Goal: Task Accomplishment & Management: Use online tool/utility

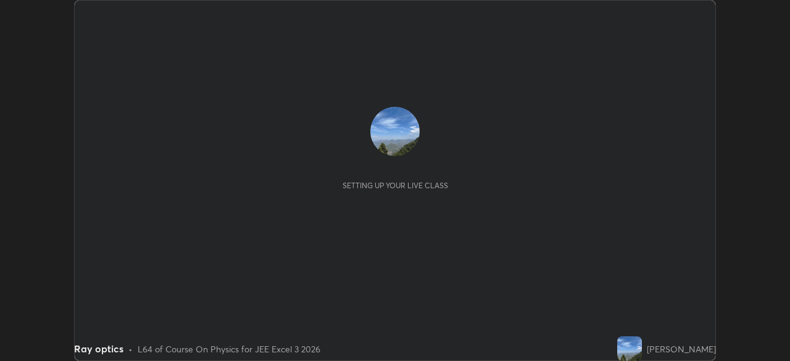
scroll to position [361, 790]
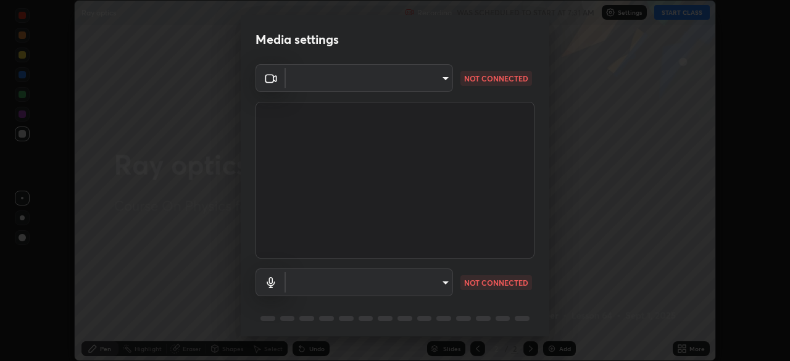
type input "d2a8d083fe92625c00d6f2d6251b1743eb4d001f6796ada4c2fe812c908969fc"
type input "default"
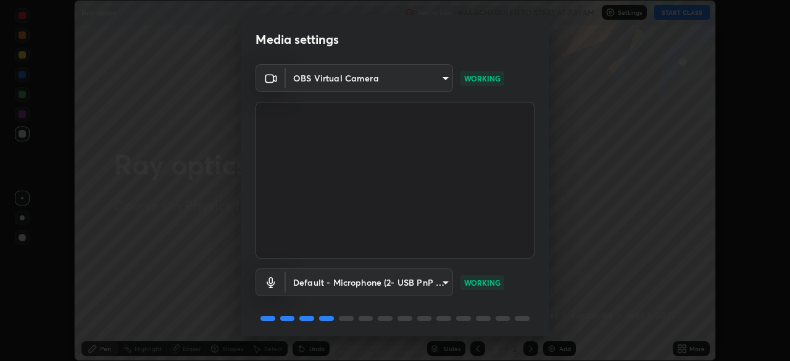
scroll to position [44, 0]
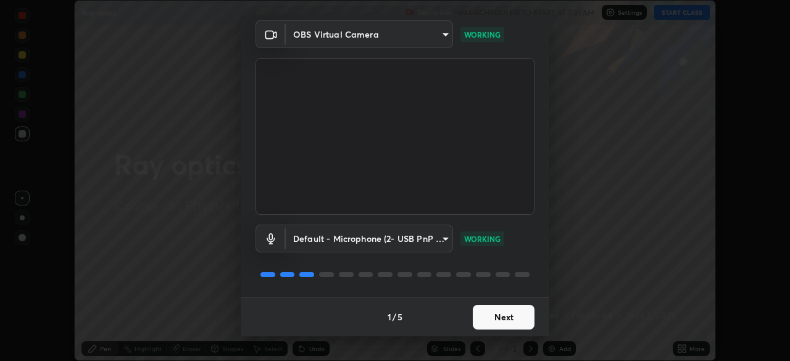
click at [505, 320] on button "Next" at bounding box center [504, 317] width 62 height 25
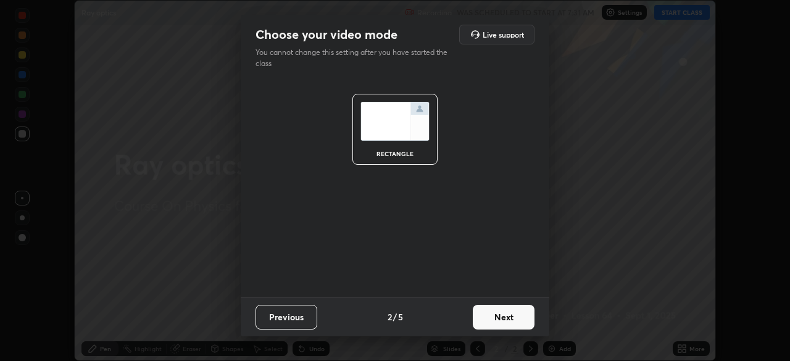
scroll to position [0, 0]
click at [504, 322] on button "Next" at bounding box center [504, 317] width 62 height 25
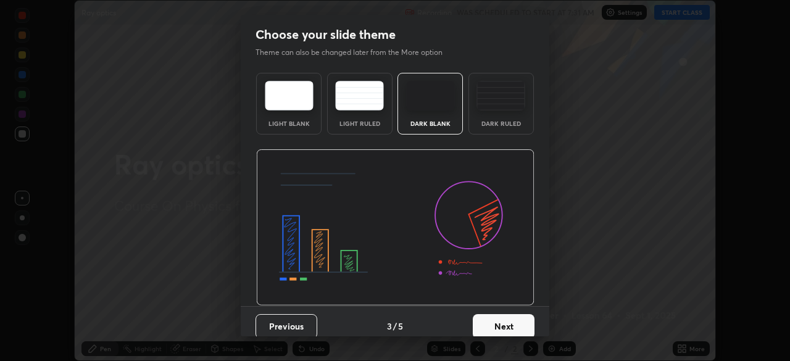
click at [506, 320] on button "Next" at bounding box center [504, 326] width 62 height 25
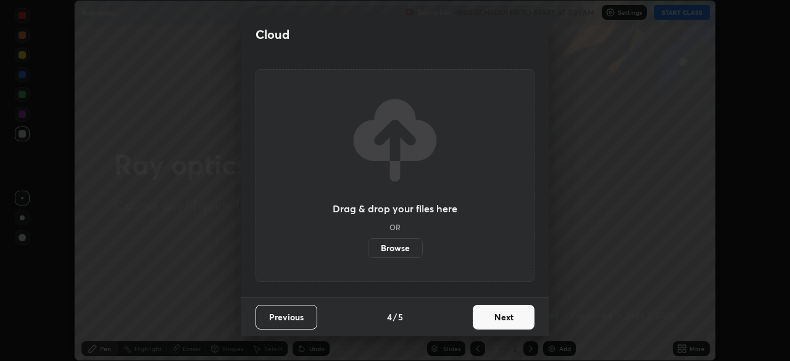
click at [503, 324] on button "Next" at bounding box center [504, 317] width 62 height 25
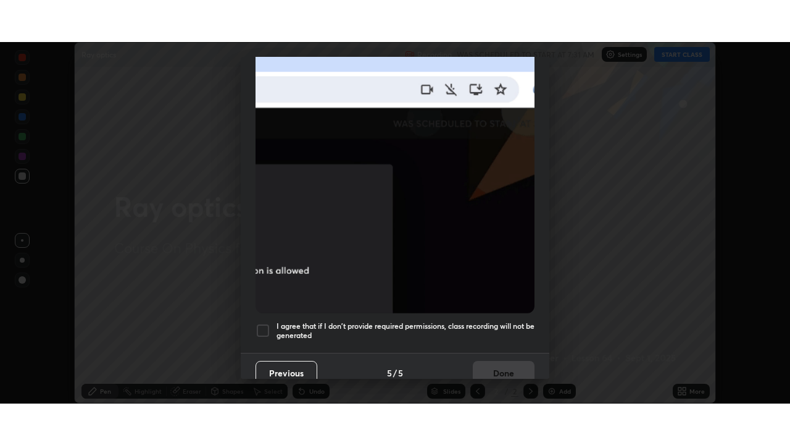
scroll to position [296, 0]
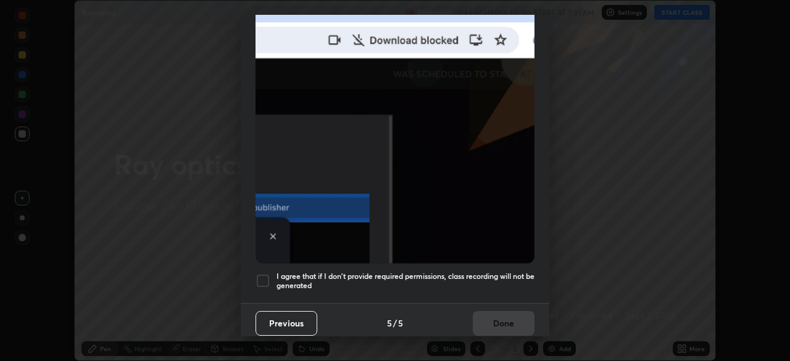
click at [265, 276] on div at bounding box center [263, 281] width 15 height 15
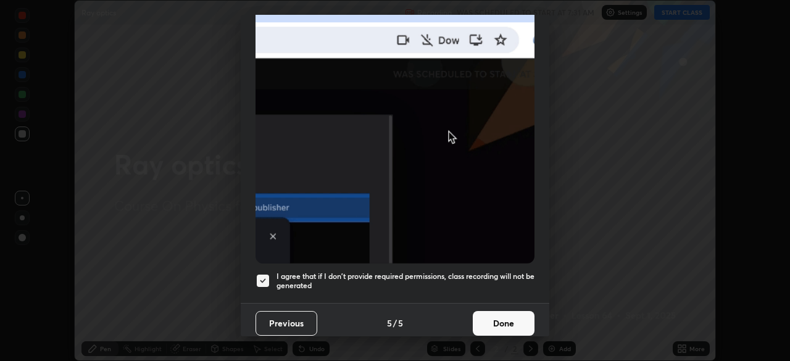
click at [509, 317] on button "Done" at bounding box center [504, 323] width 62 height 25
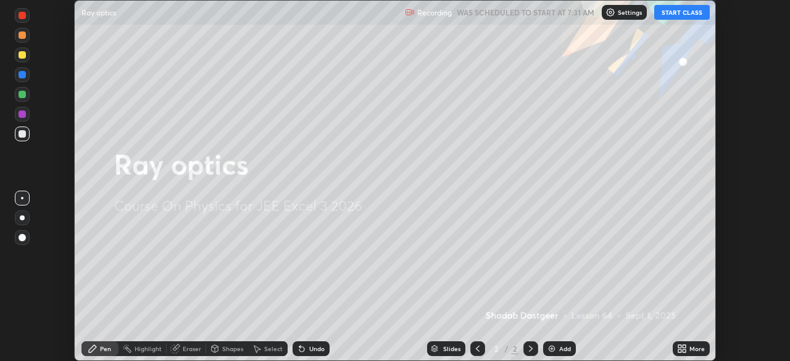
click at [688, 17] on button "START CLASS" at bounding box center [682, 12] width 56 height 15
click at [690, 350] on div "More" at bounding box center [697, 349] width 15 height 6
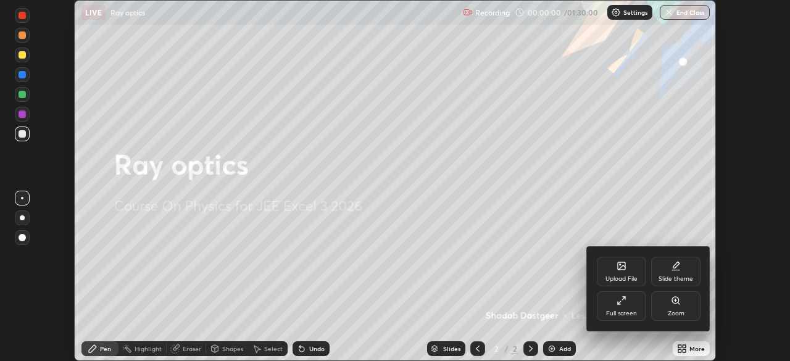
click at [630, 306] on div "Full screen" at bounding box center [621, 306] width 49 height 30
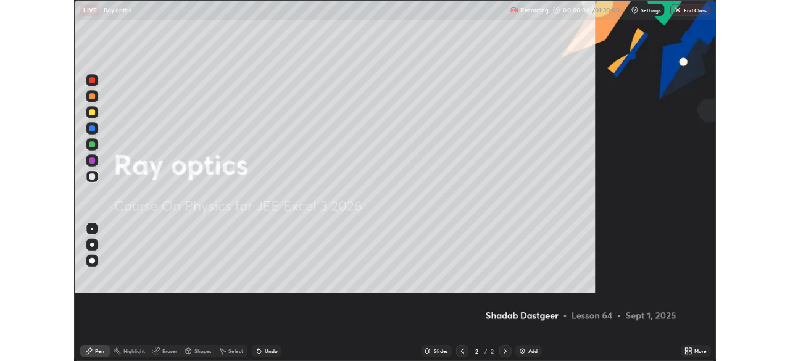
scroll to position [445, 790]
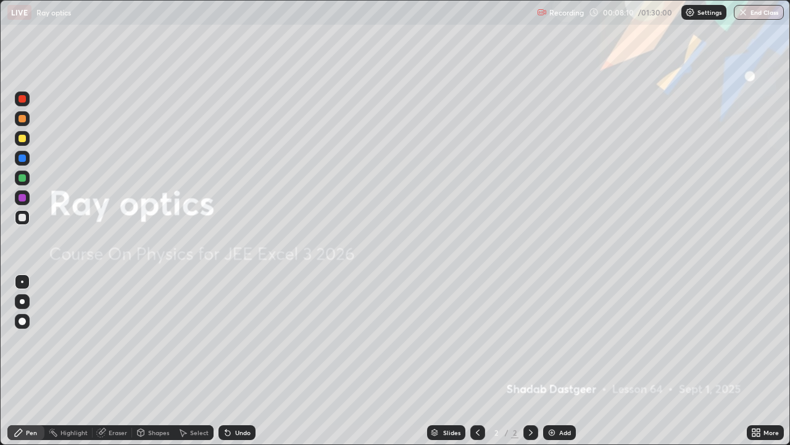
click at [563, 361] on div "Add" at bounding box center [565, 432] width 12 height 6
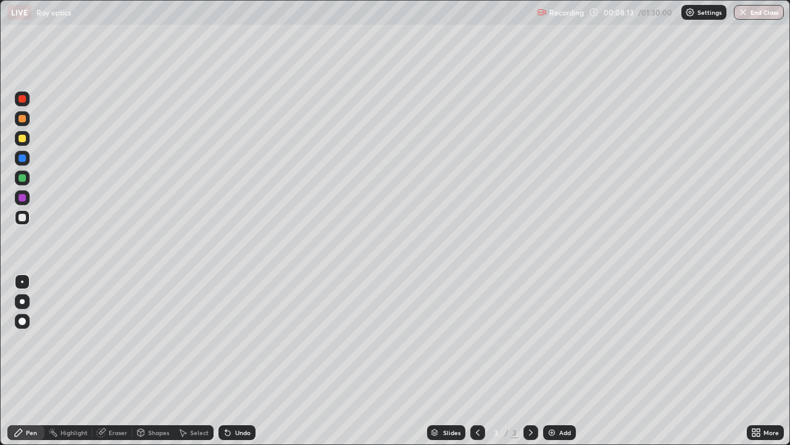
click at [22, 218] on div at bounding box center [22, 217] width 7 height 7
click at [22, 219] on div at bounding box center [22, 217] width 7 height 7
click at [22, 215] on div at bounding box center [22, 217] width 7 height 7
click at [25, 218] on div at bounding box center [22, 217] width 7 height 7
click at [20, 96] on div at bounding box center [22, 98] width 7 height 7
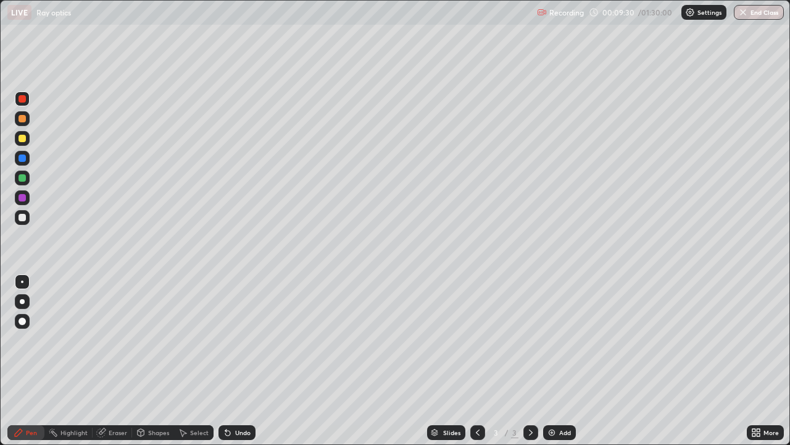
click at [22, 198] on div at bounding box center [22, 197] width 7 height 7
click at [240, 361] on div "Undo" at bounding box center [242, 432] width 15 height 6
click at [23, 137] on div at bounding box center [22, 138] width 7 height 7
click at [22, 218] on div at bounding box center [22, 217] width 7 height 7
click at [23, 220] on div at bounding box center [22, 217] width 7 height 7
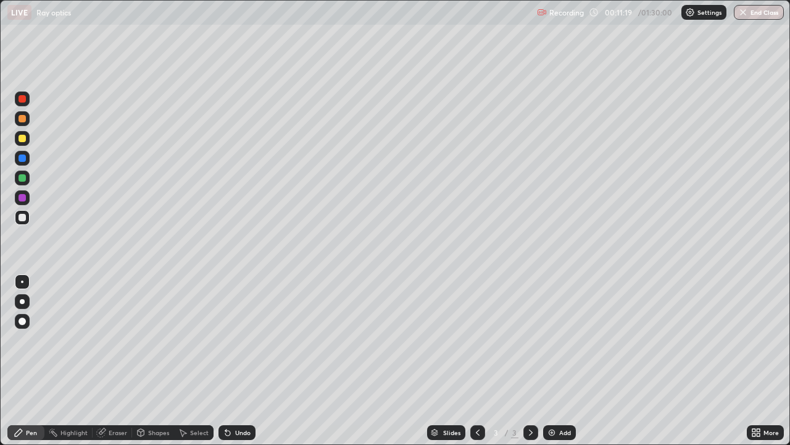
click at [24, 218] on div at bounding box center [22, 217] width 7 height 7
click at [20, 198] on div at bounding box center [22, 197] width 7 height 7
click at [25, 98] on div at bounding box center [22, 98] width 7 height 7
click at [22, 199] on div at bounding box center [22, 197] width 7 height 7
click at [230, 361] on icon at bounding box center [228, 432] width 10 height 10
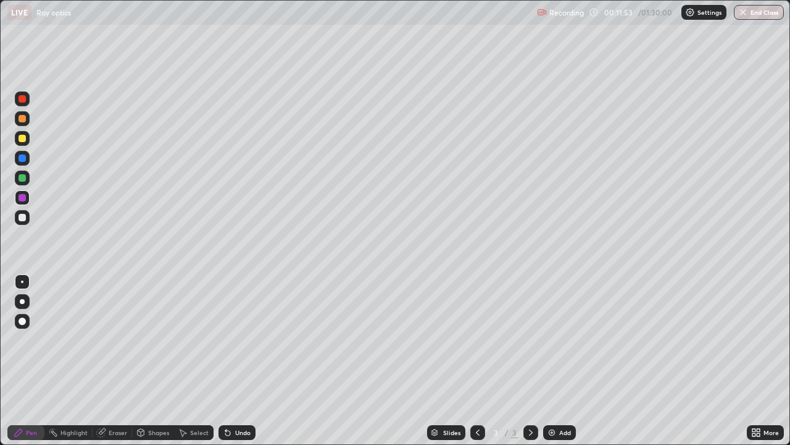
click at [226, 361] on icon at bounding box center [227, 432] width 5 height 5
click at [232, 361] on div "Undo" at bounding box center [237, 432] width 37 height 15
click at [230, 361] on icon at bounding box center [228, 432] width 10 height 10
click at [233, 361] on div "Undo" at bounding box center [237, 432] width 37 height 15
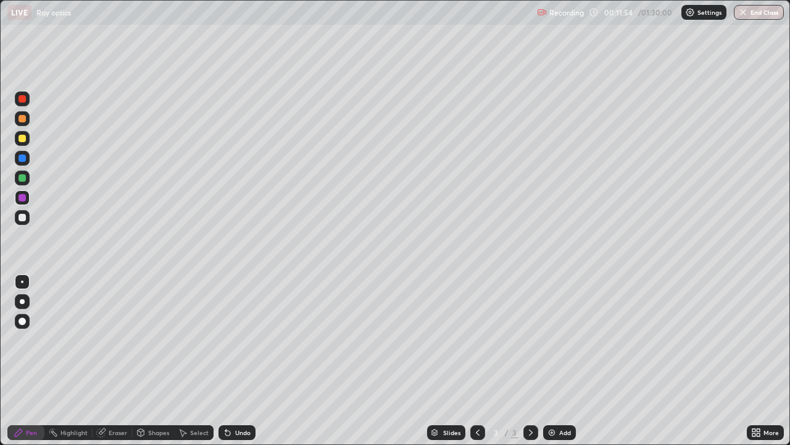
click at [233, 361] on div "Undo" at bounding box center [237, 432] width 37 height 15
click at [235, 361] on div "Undo" at bounding box center [242, 432] width 15 height 6
click at [238, 361] on div "Undo" at bounding box center [242, 432] width 15 height 6
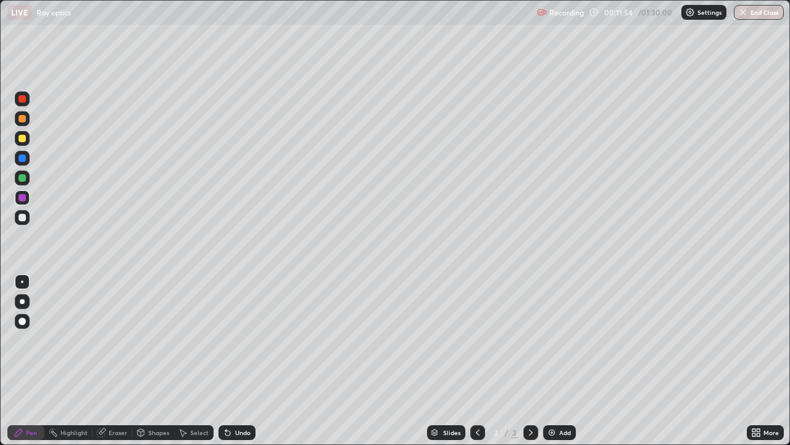
click at [236, 361] on div "Undo" at bounding box center [237, 432] width 37 height 15
click at [237, 361] on div "Undo" at bounding box center [237, 432] width 37 height 15
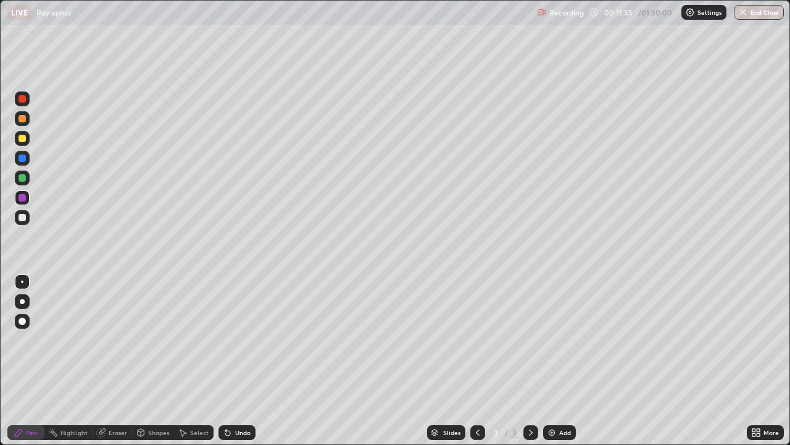
click at [239, 361] on div "Undo" at bounding box center [242, 432] width 15 height 6
click at [238, 361] on div "Undo" at bounding box center [242, 432] width 15 height 6
click at [559, 361] on div "Add" at bounding box center [565, 432] width 12 height 6
click at [20, 217] on div at bounding box center [22, 217] width 7 height 7
click at [240, 361] on div "Undo" at bounding box center [242, 432] width 15 height 6
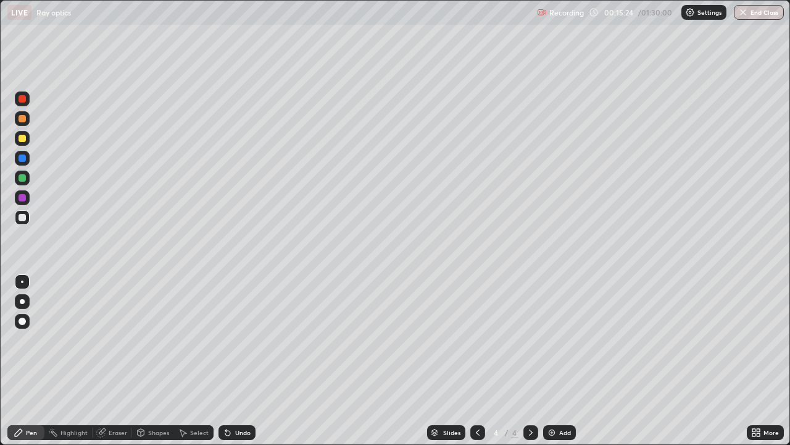
click at [238, 361] on div "Undo" at bounding box center [242, 432] width 15 height 6
click at [22, 138] on div at bounding box center [22, 138] width 7 height 7
click at [24, 178] on div at bounding box center [22, 177] width 7 height 7
click at [22, 222] on div at bounding box center [22, 217] width 15 height 15
click at [20, 117] on div at bounding box center [22, 118] width 7 height 7
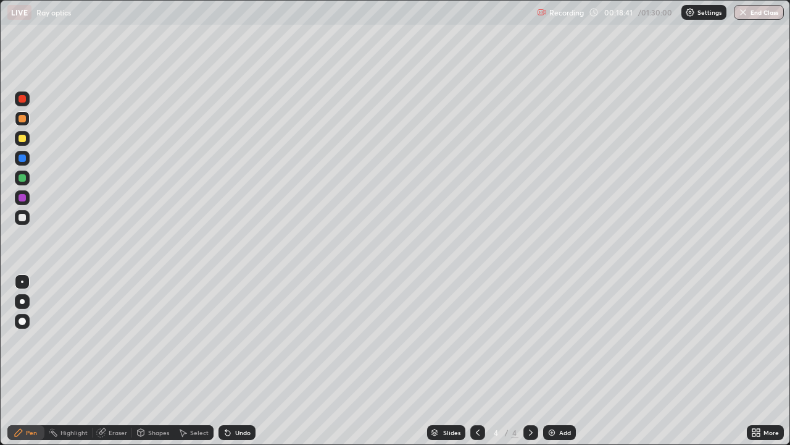
click at [23, 212] on div at bounding box center [22, 217] width 15 height 15
click at [24, 99] on div at bounding box center [22, 98] width 7 height 7
click at [21, 215] on div at bounding box center [22, 217] width 7 height 7
click at [25, 215] on div at bounding box center [22, 217] width 7 height 7
click at [559, 361] on div "Add" at bounding box center [565, 432] width 12 height 6
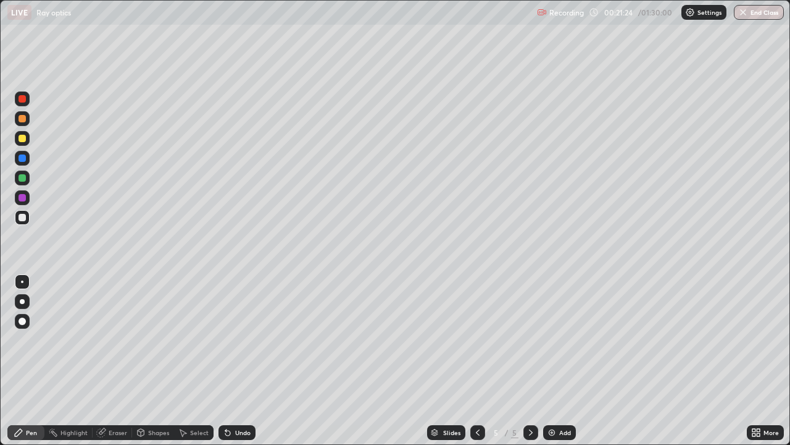
click at [20, 119] on div at bounding box center [22, 118] width 7 height 7
click at [24, 217] on div at bounding box center [22, 217] width 7 height 7
click at [22, 217] on div at bounding box center [22, 217] width 7 height 7
click at [244, 361] on div "Undo" at bounding box center [242, 432] width 15 height 6
click at [246, 361] on div "Undo" at bounding box center [242, 432] width 15 height 6
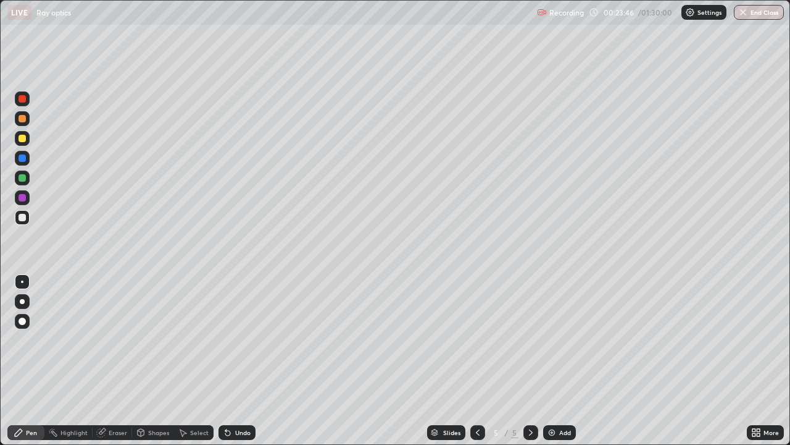
click at [236, 361] on div "Undo" at bounding box center [242, 432] width 15 height 6
click at [230, 361] on icon at bounding box center [228, 432] width 10 height 10
click at [17, 139] on div at bounding box center [22, 138] width 15 height 15
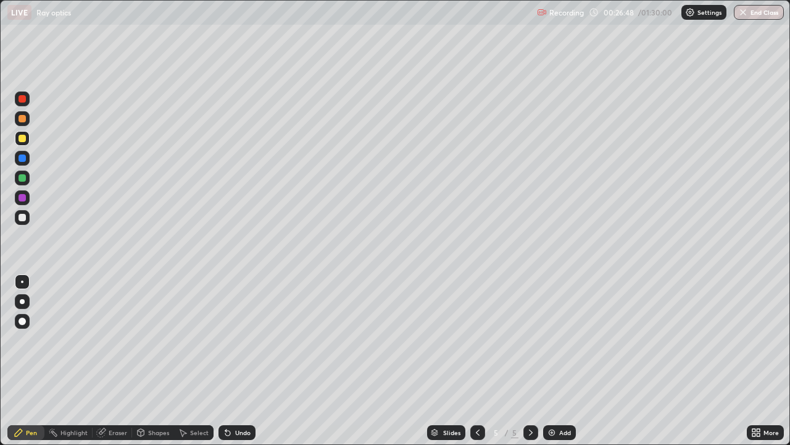
click at [20, 219] on div at bounding box center [22, 217] width 7 height 7
click at [236, 361] on div "Undo" at bounding box center [242, 432] width 15 height 6
click at [476, 361] on icon at bounding box center [478, 432] width 10 height 10
click at [530, 361] on icon at bounding box center [531, 432] width 10 height 10
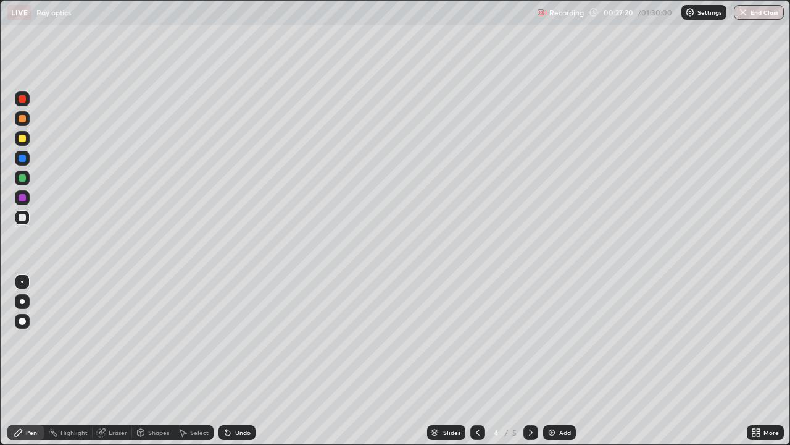
click at [530, 361] on icon at bounding box center [531, 432] width 10 height 10
click at [114, 361] on div "Eraser" at bounding box center [118, 432] width 19 height 6
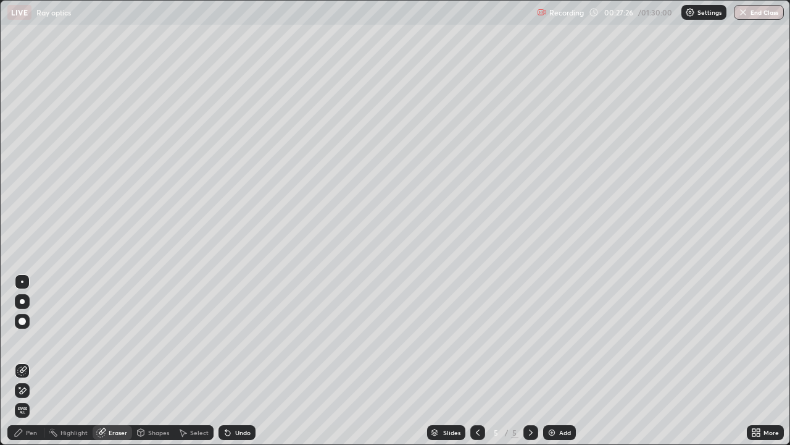
click at [18, 361] on icon at bounding box center [18, 431] width 7 height 7
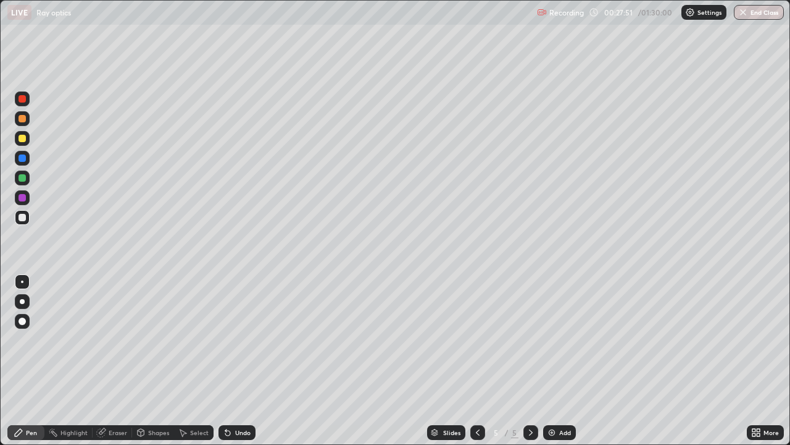
click at [235, 361] on div "Undo" at bounding box center [242, 432] width 15 height 6
click at [73, 361] on div "Highlight" at bounding box center [74, 432] width 27 height 6
click at [31, 361] on div "Pen" at bounding box center [25, 432] width 37 height 15
click at [561, 361] on div "Add" at bounding box center [565, 432] width 12 height 6
click at [477, 361] on icon at bounding box center [478, 432] width 10 height 10
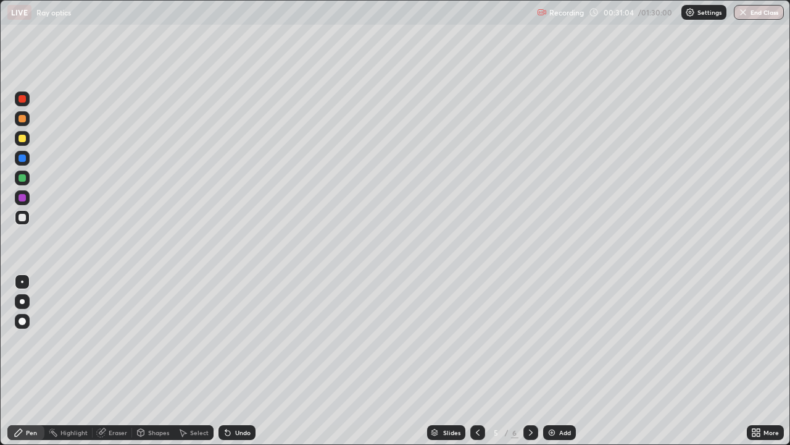
click at [530, 361] on icon at bounding box center [531, 432] width 10 height 10
click at [474, 361] on icon at bounding box center [478, 432] width 10 height 10
click at [529, 361] on icon at bounding box center [531, 432] width 10 height 10
click at [477, 361] on icon at bounding box center [478, 432] width 4 height 6
click at [530, 361] on icon at bounding box center [531, 432] width 10 height 10
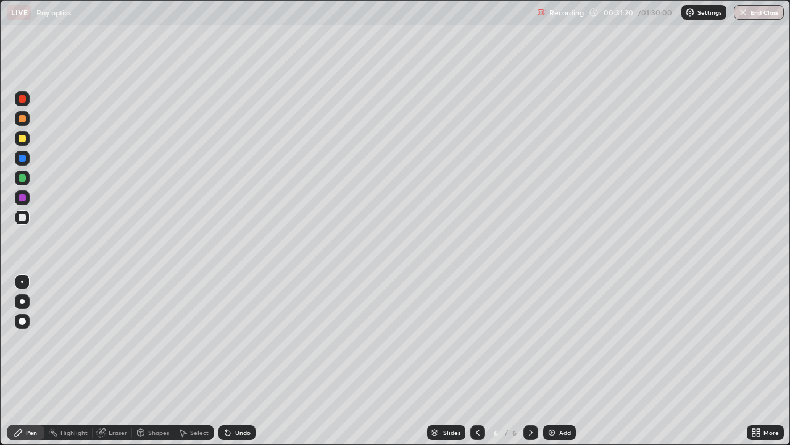
click at [530, 361] on icon at bounding box center [531, 432] width 10 height 10
click at [121, 361] on div "Eraser" at bounding box center [118, 432] width 19 height 6
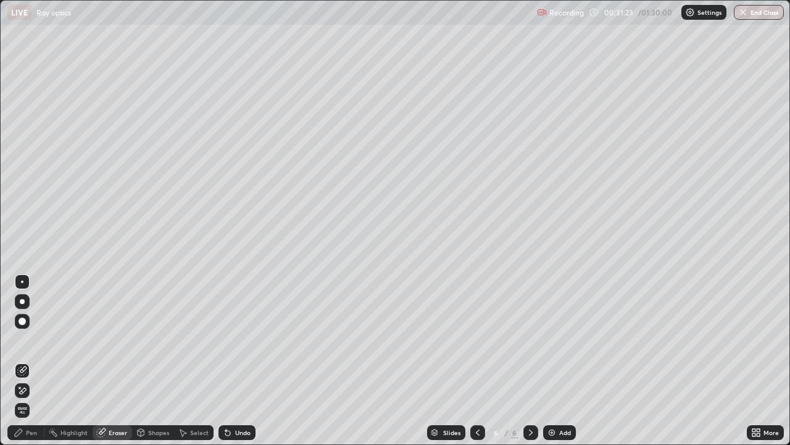
click at [22, 361] on div "Pen" at bounding box center [25, 432] width 37 height 15
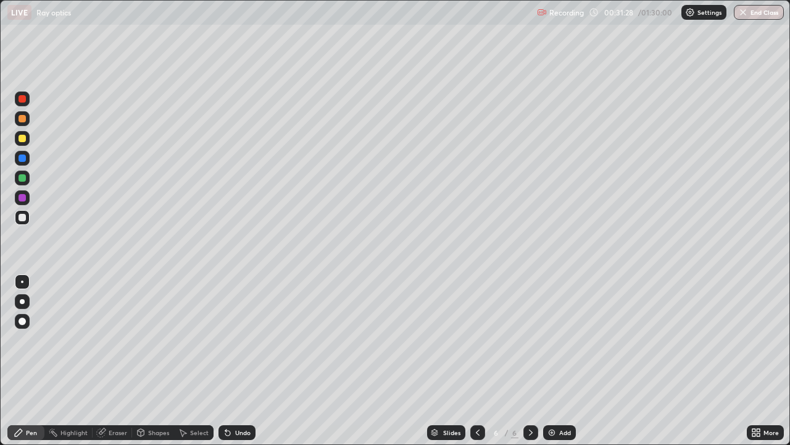
click at [231, 361] on icon at bounding box center [228, 432] width 10 height 10
click at [232, 361] on div "Undo" at bounding box center [237, 432] width 37 height 15
click at [235, 361] on div "Undo" at bounding box center [242, 432] width 15 height 6
click at [24, 139] on div at bounding box center [22, 138] width 7 height 7
click at [477, 361] on icon at bounding box center [478, 432] width 10 height 10
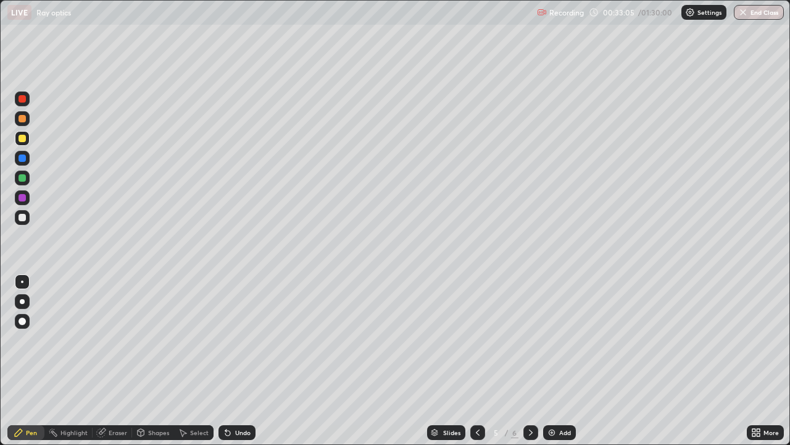
click at [530, 361] on icon at bounding box center [531, 432] width 10 height 10
click at [562, 361] on div "Add" at bounding box center [565, 432] width 12 height 6
click at [19, 118] on div at bounding box center [22, 118] width 7 height 7
click at [23, 219] on div at bounding box center [22, 217] width 7 height 7
click at [22, 220] on div at bounding box center [22, 217] width 7 height 7
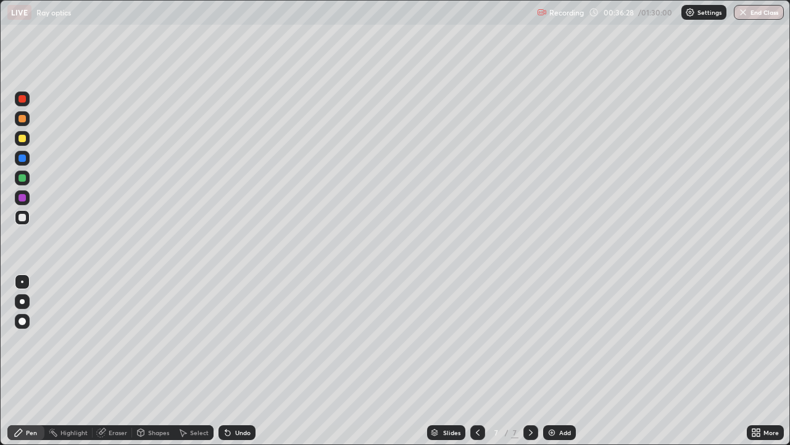
click at [196, 361] on div "Select" at bounding box center [199, 432] width 19 height 6
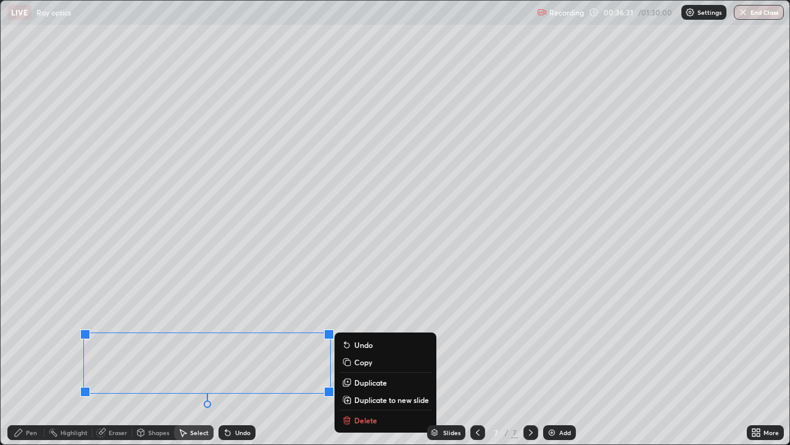
click at [361, 361] on p "Delete" at bounding box center [365, 420] width 23 height 10
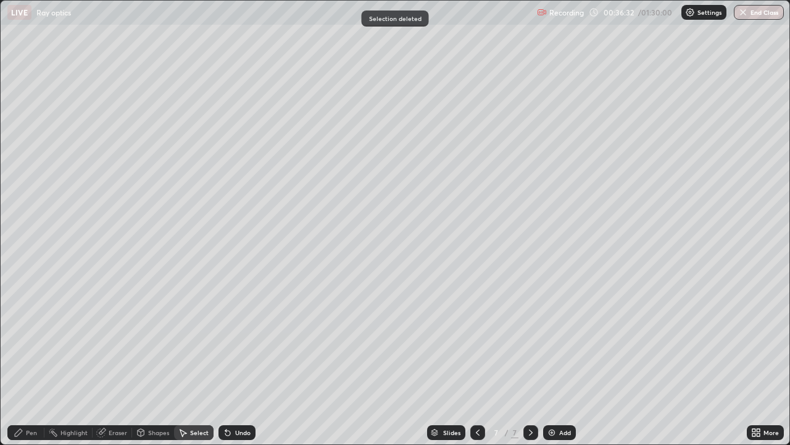
click at [31, 361] on div "Pen" at bounding box center [31, 432] width 11 height 6
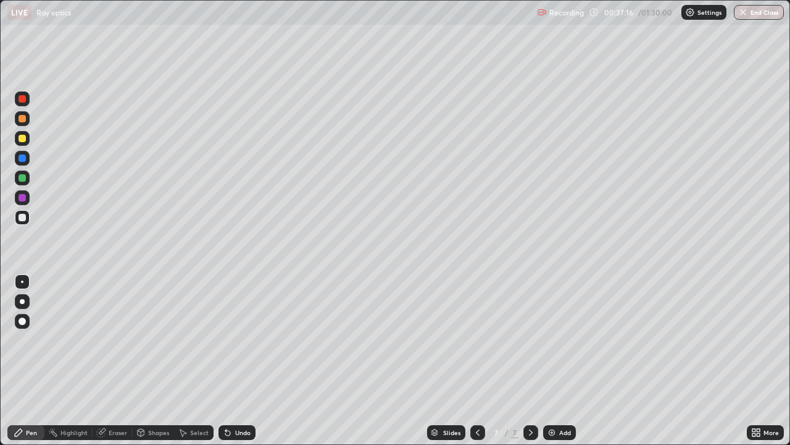
click at [231, 361] on div "Undo" at bounding box center [237, 432] width 37 height 15
click at [235, 361] on div "Undo" at bounding box center [242, 432] width 15 height 6
click at [22, 175] on div at bounding box center [22, 177] width 7 height 7
click at [23, 211] on div at bounding box center [22, 217] width 15 height 15
click at [240, 361] on div "Undo" at bounding box center [237, 432] width 37 height 15
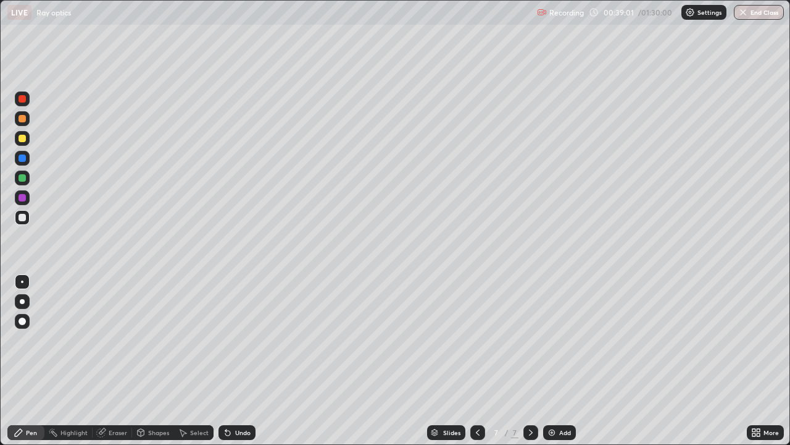
click at [19, 199] on div at bounding box center [22, 197] width 7 height 7
click at [551, 361] on div "Add" at bounding box center [559, 432] width 33 height 15
click at [24, 140] on div at bounding box center [22, 138] width 7 height 7
click at [23, 136] on div at bounding box center [22, 138] width 7 height 7
click at [23, 219] on div at bounding box center [22, 217] width 7 height 7
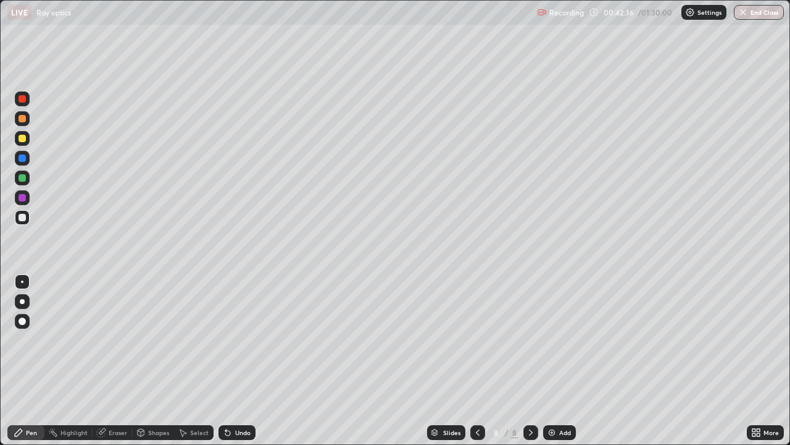
click at [26, 253] on div "Erase all" at bounding box center [22, 222] width 30 height 395
click at [23, 198] on div at bounding box center [22, 197] width 7 height 7
click at [22, 218] on div at bounding box center [22, 217] width 7 height 7
click at [23, 136] on div at bounding box center [22, 138] width 7 height 7
click at [22, 201] on div at bounding box center [22, 197] width 7 height 7
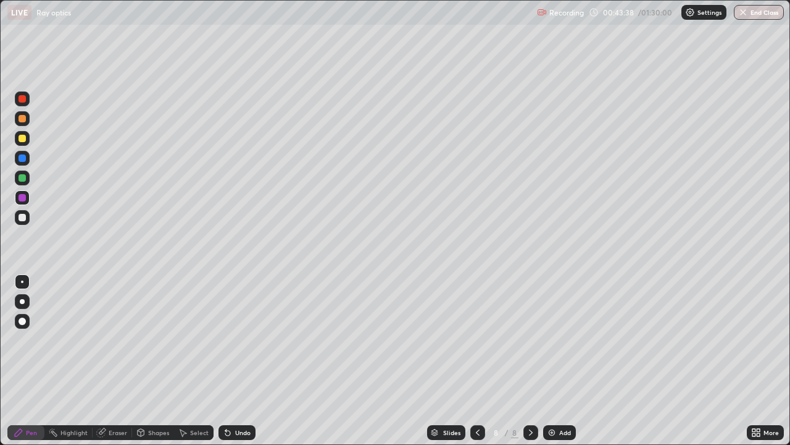
click at [242, 361] on div "Undo" at bounding box center [242, 432] width 15 height 6
click at [244, 361] on div "Undo" at bounding box center [242, 432] width 15 height 6
click at [36, 246] on div "Erase all" at bounding box center [22, 222] width 30 height 395
click at [30, 254] on div "Erase all" at bounding box center [22, 222] width 30 height 395
click at [33, 251] on div "Erase all" at bounding box center [22, 222] width 30 height 395
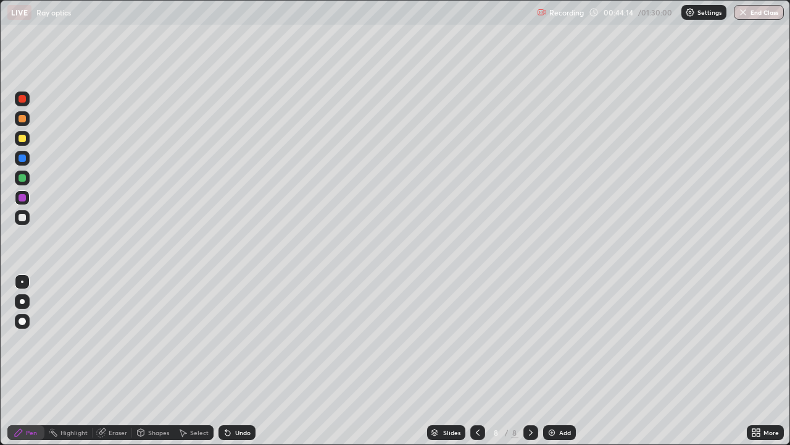
click at [25, 219] on div at bounding box center [22, 217] width 7 height 7
click at [23, 136] on div at bounding box center [22, 138] width 7 height 7
click at [23, 117] on div at bounding box center [22, 118] width 7 height 7
click at [23, 217] on div at bounding box center [22, 217] width 7 height 7
click at [111, 361] on div "Eraser" at bounding box center [118, 432] width 19 height 6
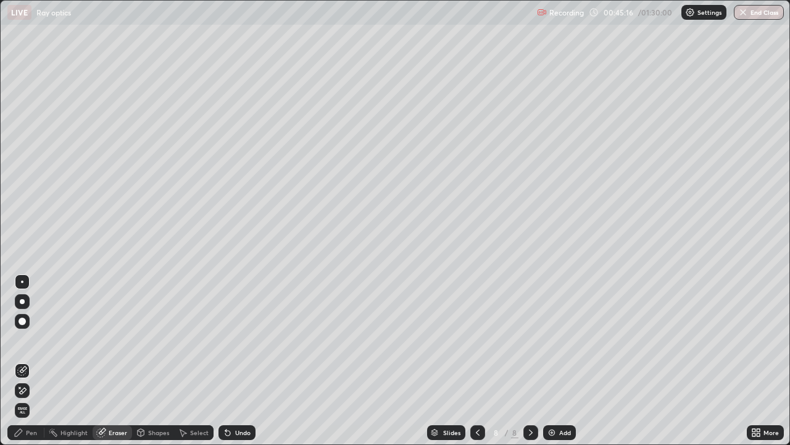
click at [18, 361] on div "Pen" at bounding box center [25, 432] width 37 height 15
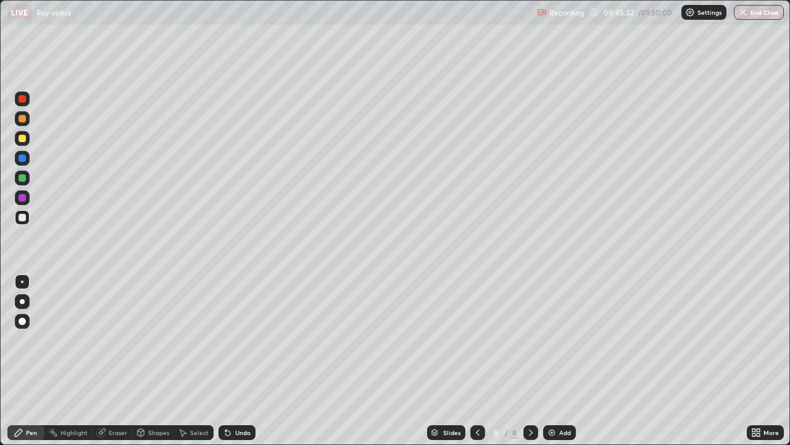
click at [22, 98] on div at bounding box center [22, 98] width 7 height 7
click at [25, 218] on div at bounding box center [22, 217] width 7 height 7
click at [226, 361] on icon at bounding box center [227, 432] width 5 height 5
click at [240, 361] on div "Undo" at bounding box center [242, 432] width 15 height 6
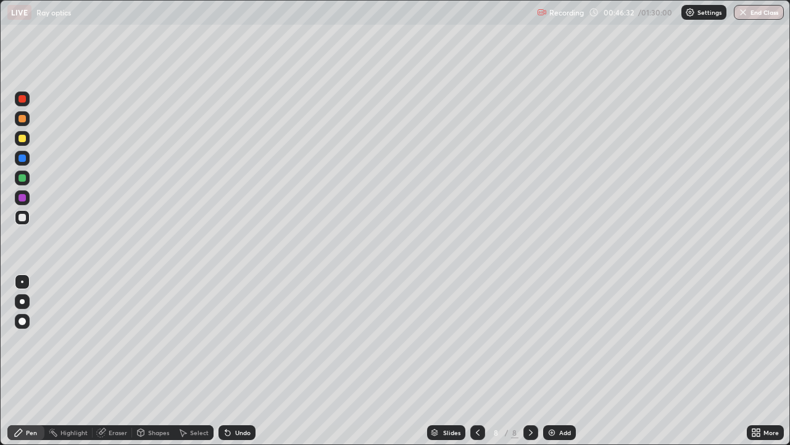
click at [238, 361] on div "Undo" at bounding box center [242, 432] width 15 height 6
click at [240, 361] on div "Undo" at bounding box center [242, 432] width 15 height 6
click at [231, 361] on div "Undo" at bounding box center [237, 432] width 37 height 15
click at [556, 361] on div "Add" at bounding box center [559, 432] width 33 height 15
click at [23, 117] on div at bounding box center [22, 118] width 7 height 7
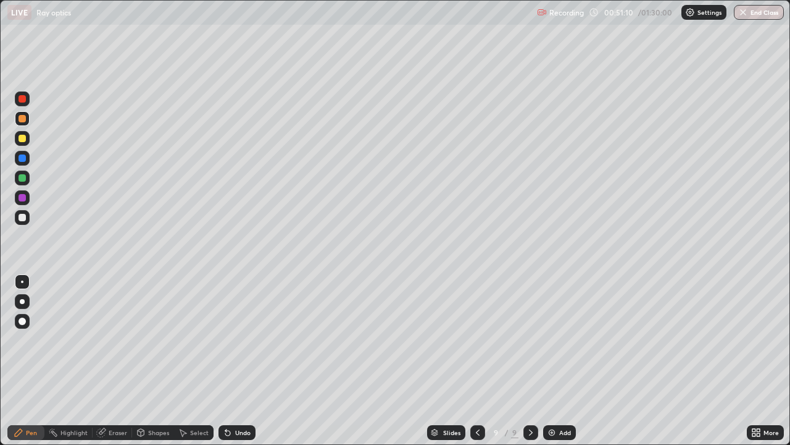
click at [242, 361] on div "Undo" at bounding box center [242, 432] width 15 height 6
click at [240, 361] on div "Undo" at bounding box center [242, 432] width 15 height 6
click at [238, 361] on div "Undo" at bounding box center [242, 432] width 15 height 6
click at [25, 212] on div at bounding box center [22, 217] width 15 height 15
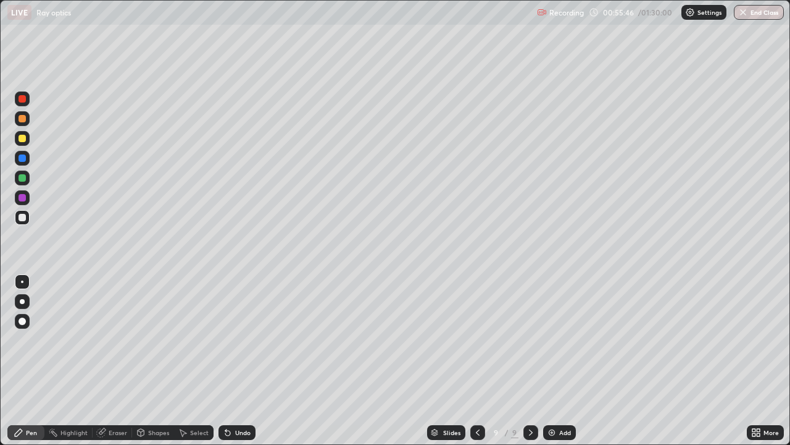
click at [559, 361] on div "Add" at bounding box center [565, 432] width 12 height 6
click at [21, 121] on div at bounding box center [22, 118] width 7 height 7
click at [239, 361] on div "Undo" at bounding box center [242, 432] width 15 height 6
click at [17, 219] on div at bounding box center [22, 217] width 15 height 15
click at [111, 361] on div "Eraser" at bounding box center [118, 432] width 19 height 6
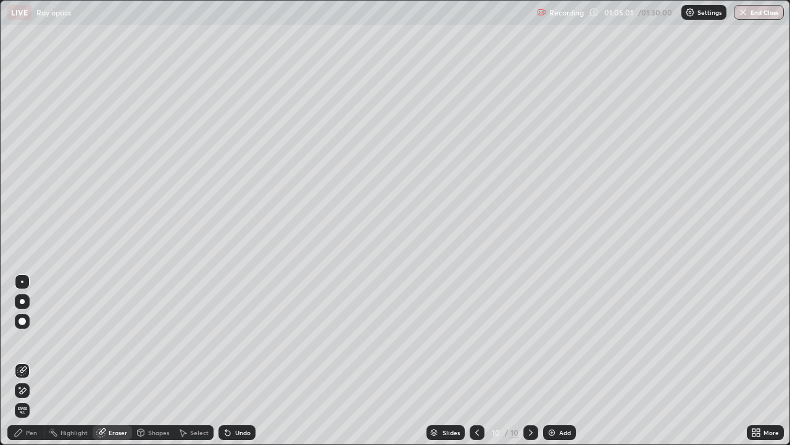
click at [22, 361] on icon at bounding box center [19, 432] width 10 height 10
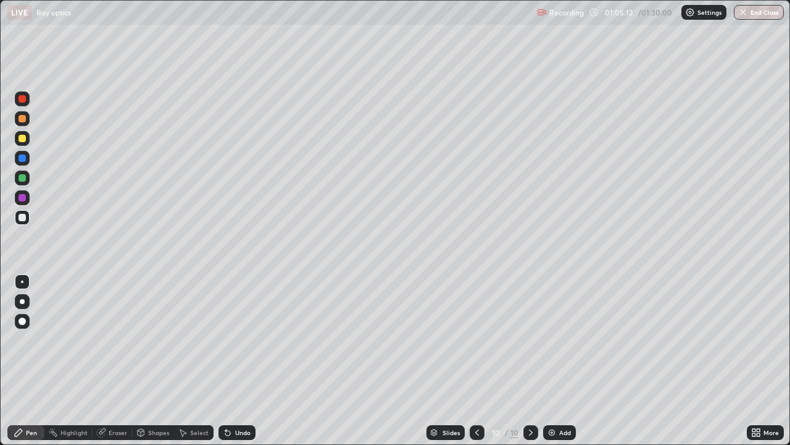
click at [22, 220] on div at bounding box center [22, 217] width 7 height 7
click at [21, 143] on div at bounding box center [22, 138] width 15 height 15
click at [23, 217] on div at bounding box center [22, 217] width 7 height 7
click at [233, 361] on div "Undo" at bounding box center [237, 432] width 37 height 15
click at [20, 99] on div at bounding box center [22, 98] width 7 height 7
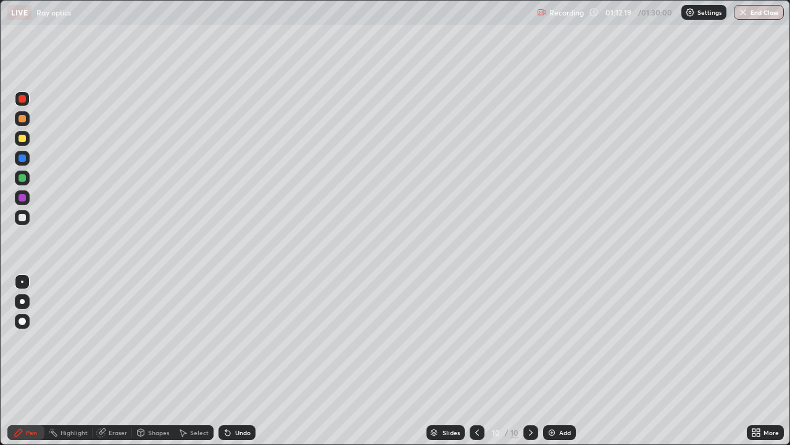
click at [559, 361] on div "Add" at bounding box center [565, 432] width 12 height 6
click at [24, 120] on div at bounding box center [22, 118] width 7 height 7
click at [239, 361] on div "Undo" at bounding box center [242, 432] width 15 height 6
click at [22, 119] on div at bounding box center [22, 118] width 7 height 7
click at [23, 223] on div at bounding box center [22, 217] width 15 height 15
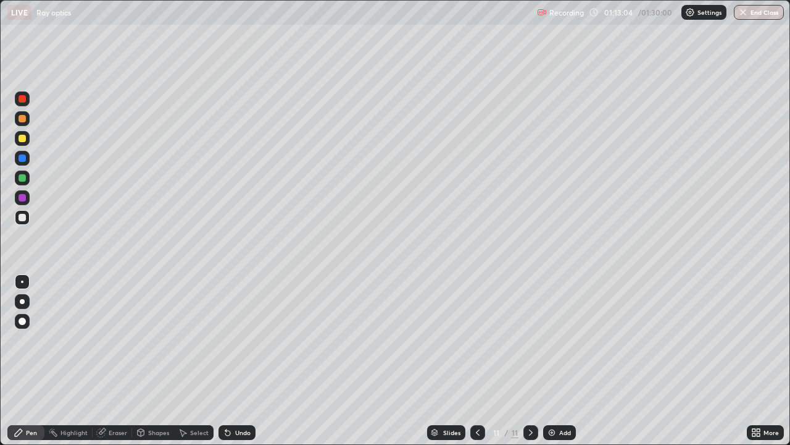
click at [22, 121] on div at bounding box center [22, 118] width 7 height 7
click at [24, 219] on div at bounding box center [22, 217] width 7 height 7
click at [21, 217] on div at bounding box center [22, 217] width 7 height 7
click at [25, 197] on div at bounding box center [22, 197] width 7 height 7
click at [109, 361] on div "Eraser" at bounding box center [118, 432] width 19 height 6
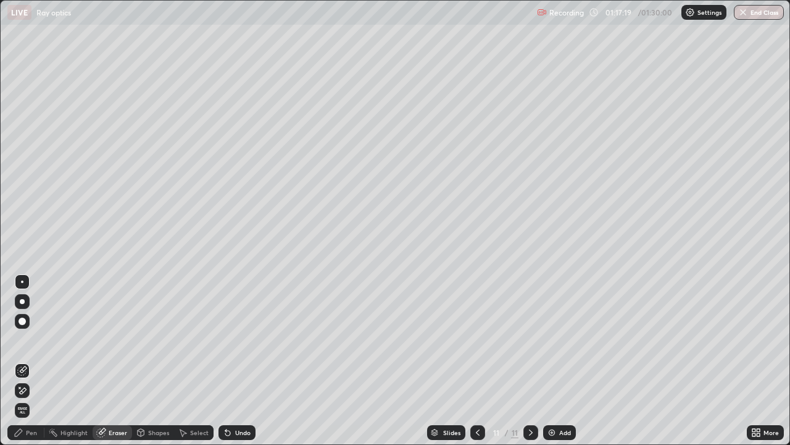
click at [32, 361] on div "Pen" at bounding box center [31, 432] width 11 height 6
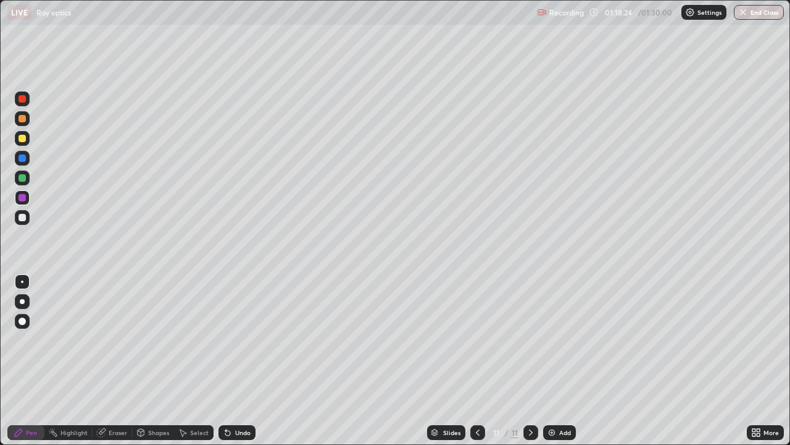
click at [23, 217] on div at bounding box center [22, 217] width 7 height 7
click at [219, 361] on div "Undo" at bounding box center [237, 432] width 37 height 15
click at [220, 361] on div "Undo" at bounding box center [237, 432] width 37 height 15
click at [219, 361] on div "Undo" at bounding box center [237, 432] width 37 height 15
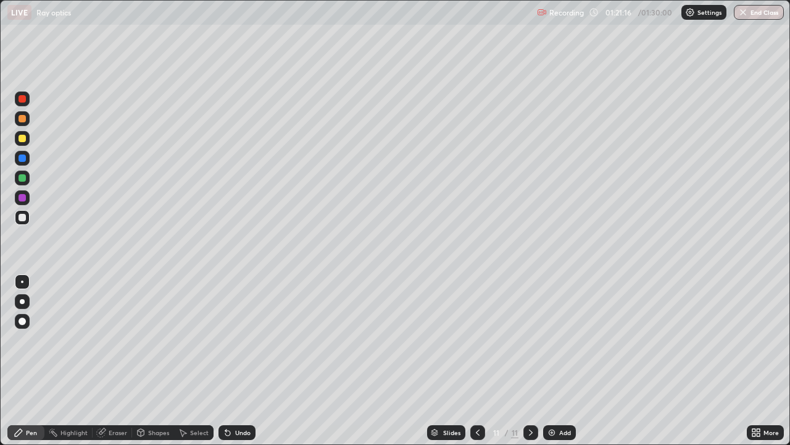
click at [219, 361] on div "Undo" at bounding box center [237, 432] width 37 height 15
click at [193, 361] on div "Select" at bounding box center [199, 432] width 19 height 6
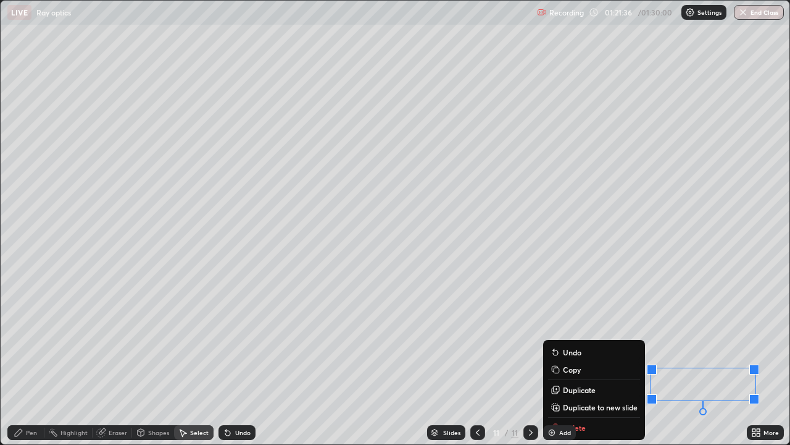
click at [656, 361] on div "0 ° Undo Copy Duplicate Duplicate to new slide Delete" at bounding box center [395, 222] width 789 height 443
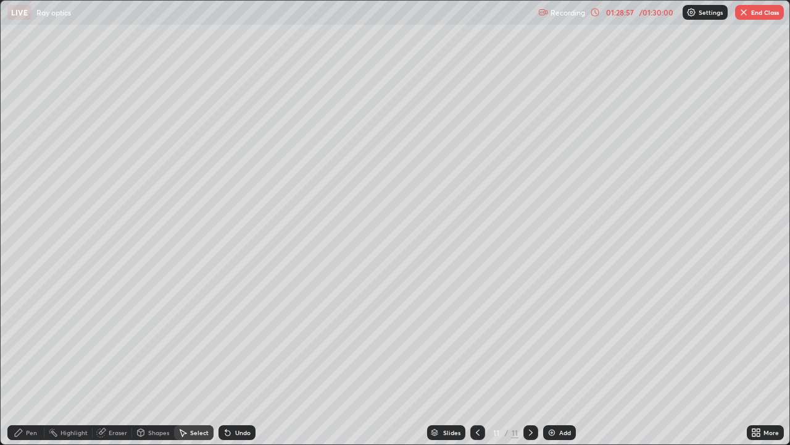
click at [757, 15] on button "End Class" at bounding box center [759, 12] width 49 height 15
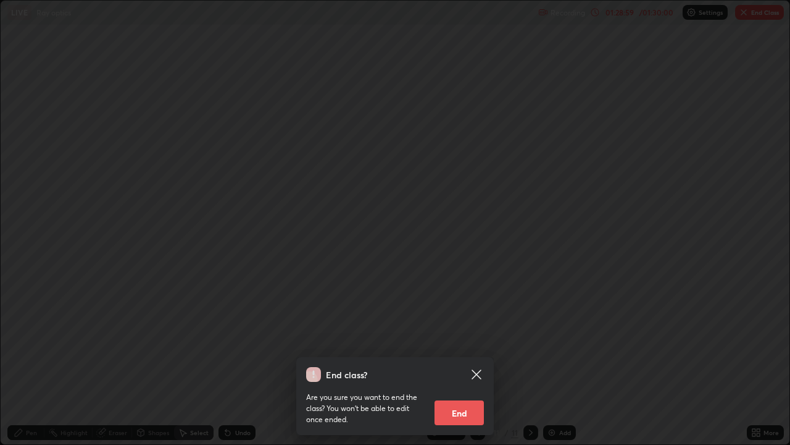
click at [471, 361] on button "End" at bounding box center [459, 412] width 49 height 25
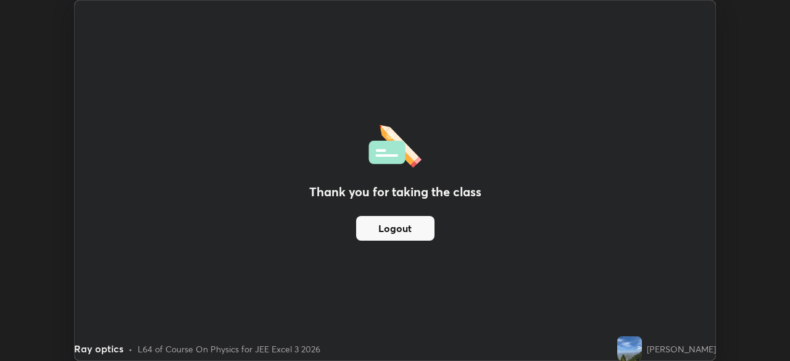
scroll to position [61381, 60952]
